Goal: Obtain resource: Obtain resource

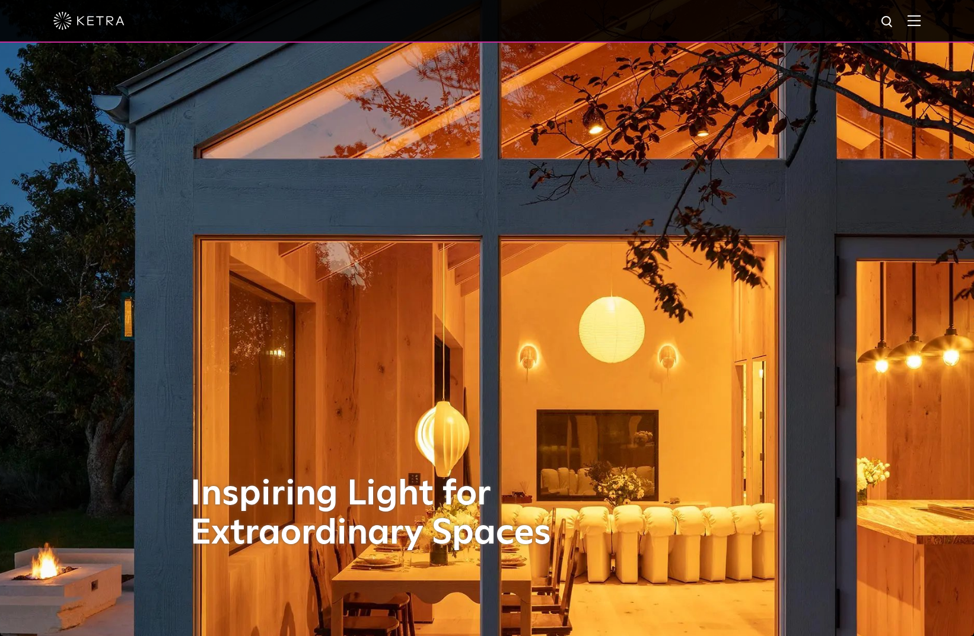
click at [920, 19] on img at bounding box center [913, 20] width 13 height 11
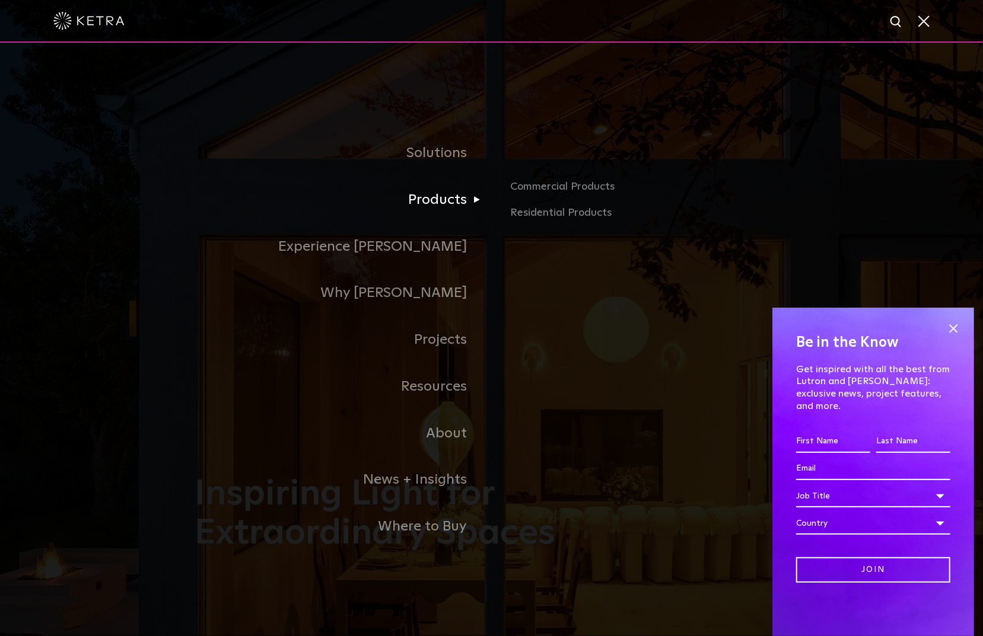
click at [430, 208] on link "Products" at bounding box center [343, 200] width 296 height 47
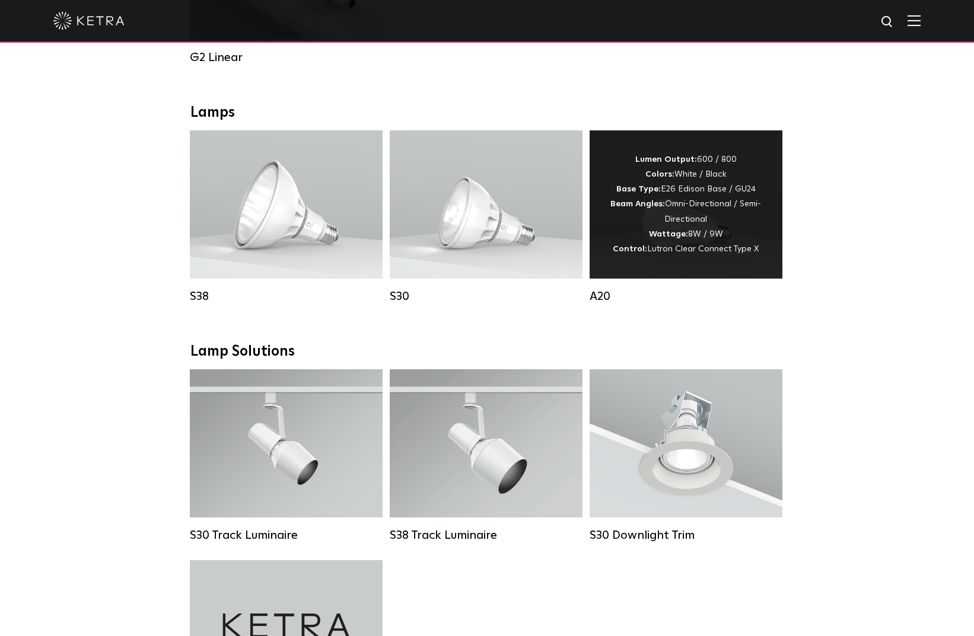
scroll to position [830, 0]
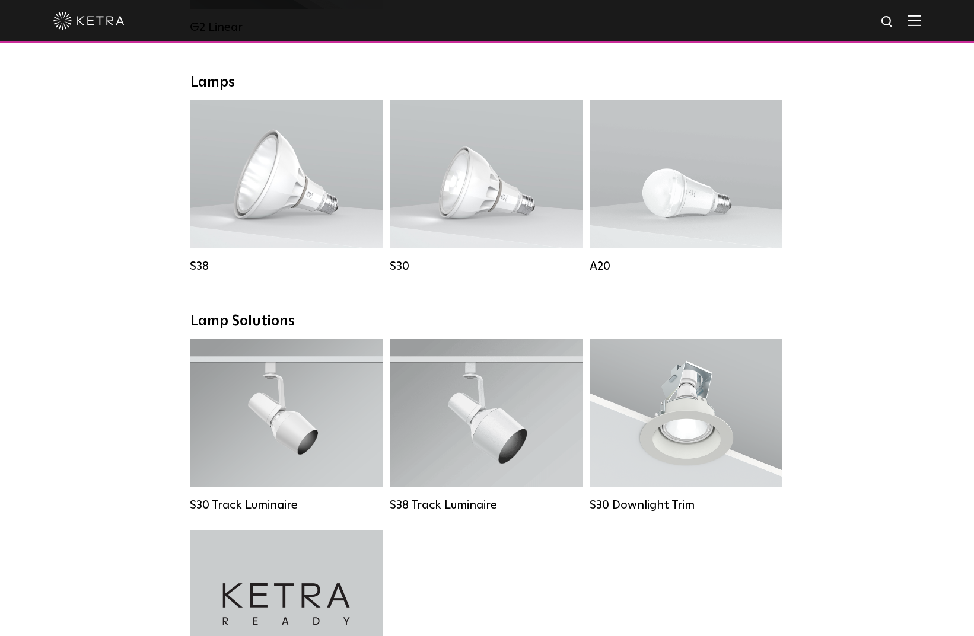
click at [831, 339] on div "Downlights D2 Downlight Family Lumen Output: 1200 Colors: White / Black / Gloss…" at bounding box center [487, 325] width 974 height 1841
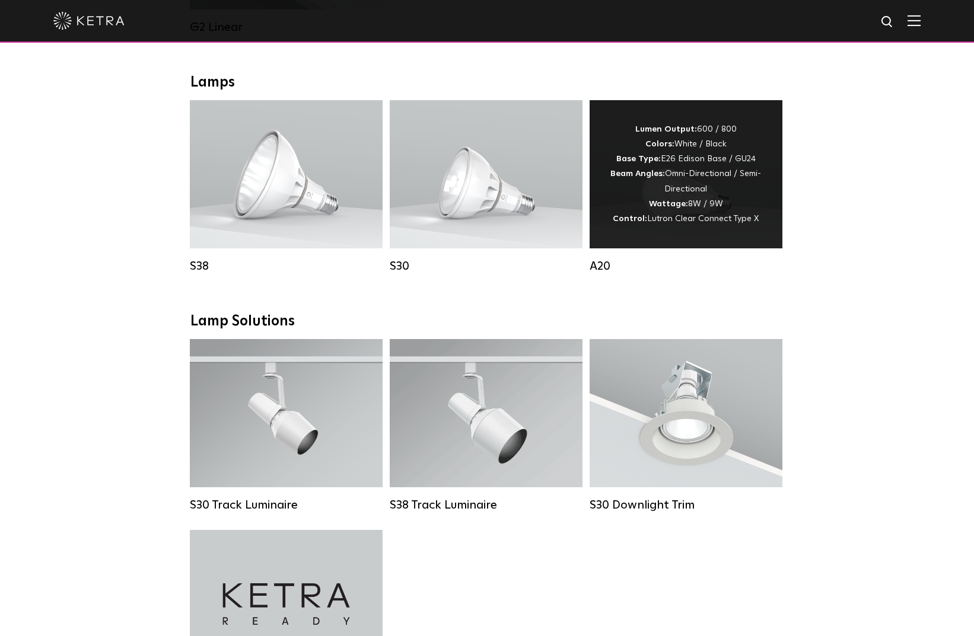
click at [662, 208] on strong "Wattage:" at bounding box center [668, 204] width 39 height 8
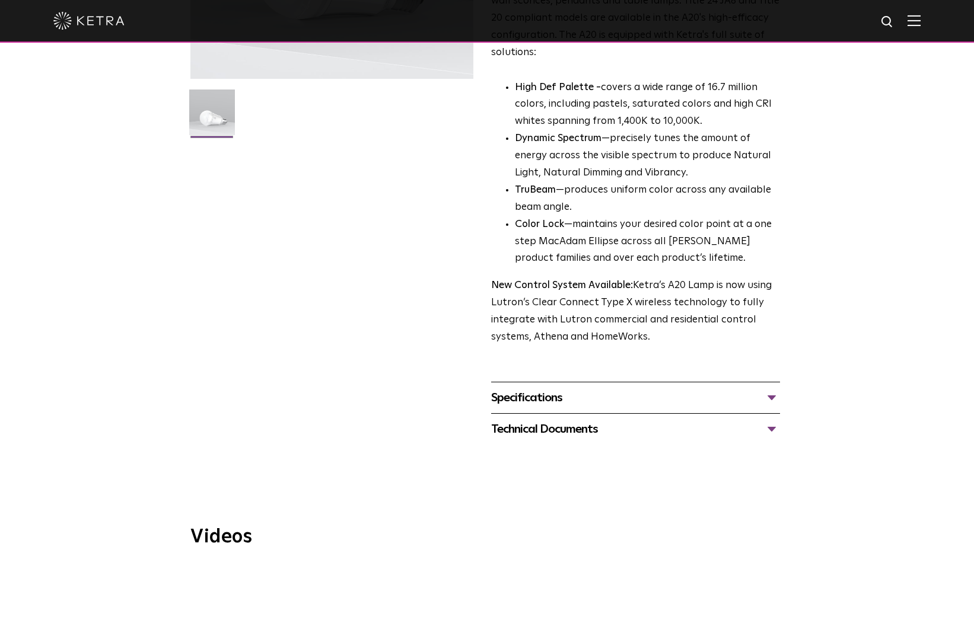
scroll to position [296, 0]
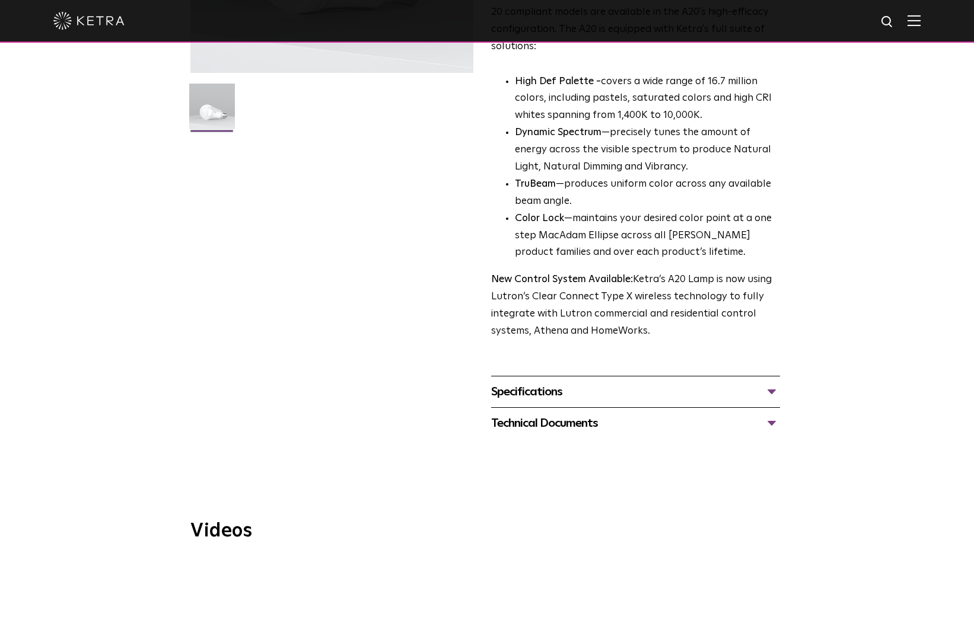
click at [524, 376] on div "Specifications LUMEN OUTPUTS 600, 800 HOUSING COLORS White, Black BASE TYPES E2…" at bounding box center [635, 391] width 289 height 31
click at [527, 382] on div "Specifications" at bounding box center [635, 391] width 289 height 19
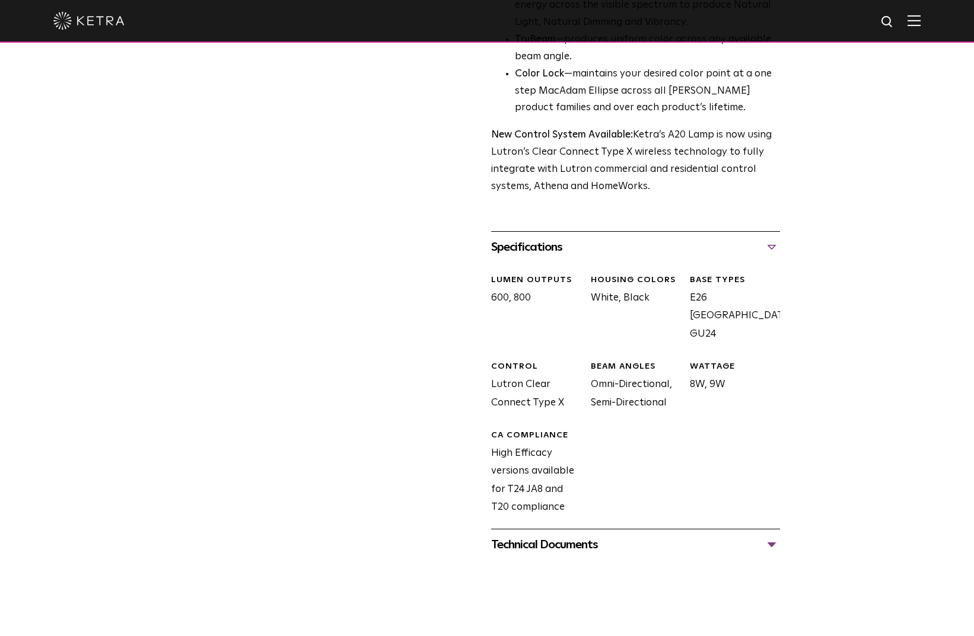
scroll to position [474, 0]
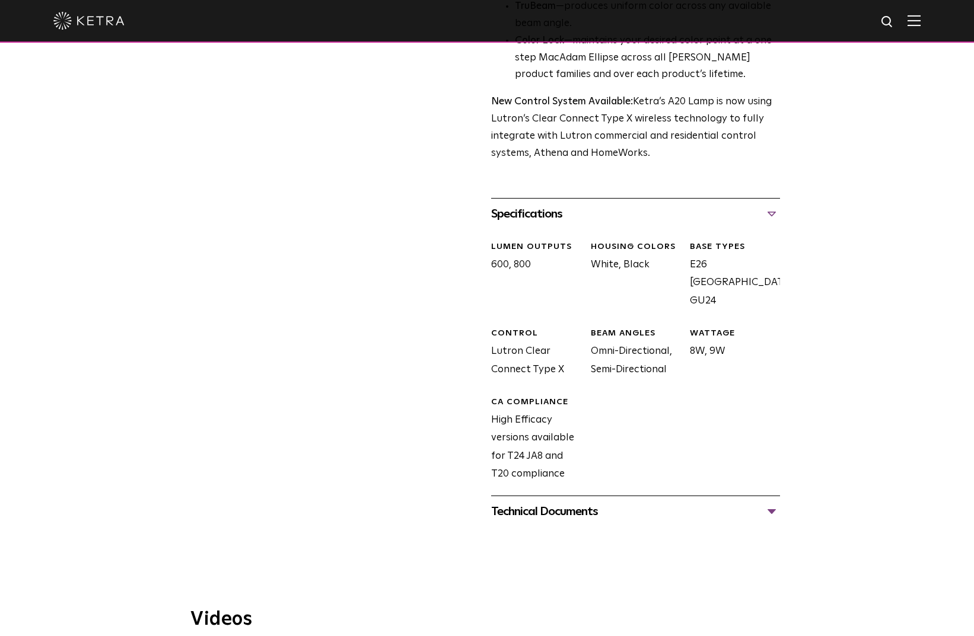
click at [568, 502] on div "Technical Documents" at bounding box center [635, 511] width 289 height 19
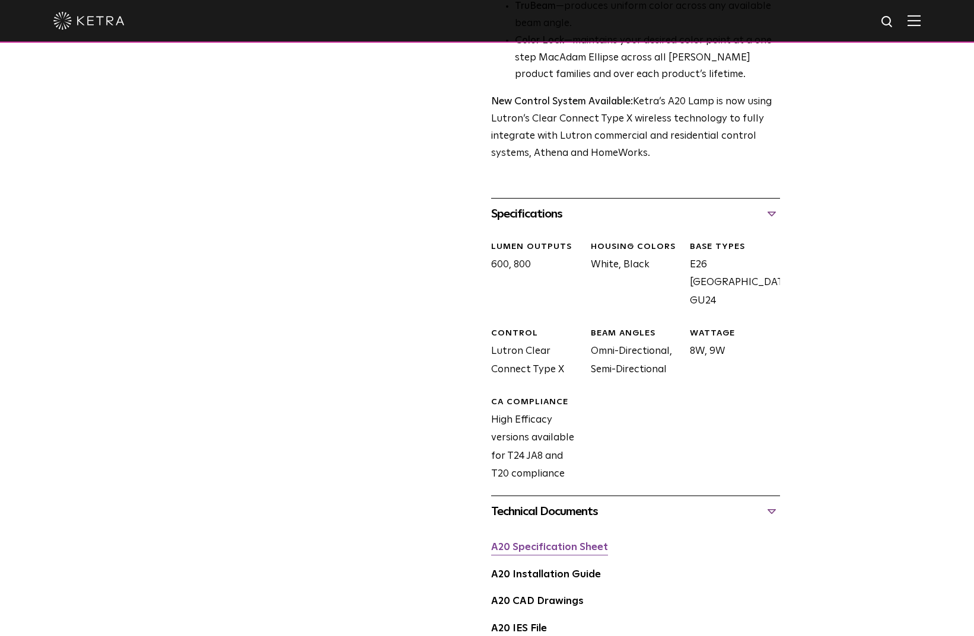
click at [559, 543] on link "A20 Specification Sheet" at bounding box center [549, 548] width 117 height 10
